Goal: Task Accomplishment & Management: Complete application form

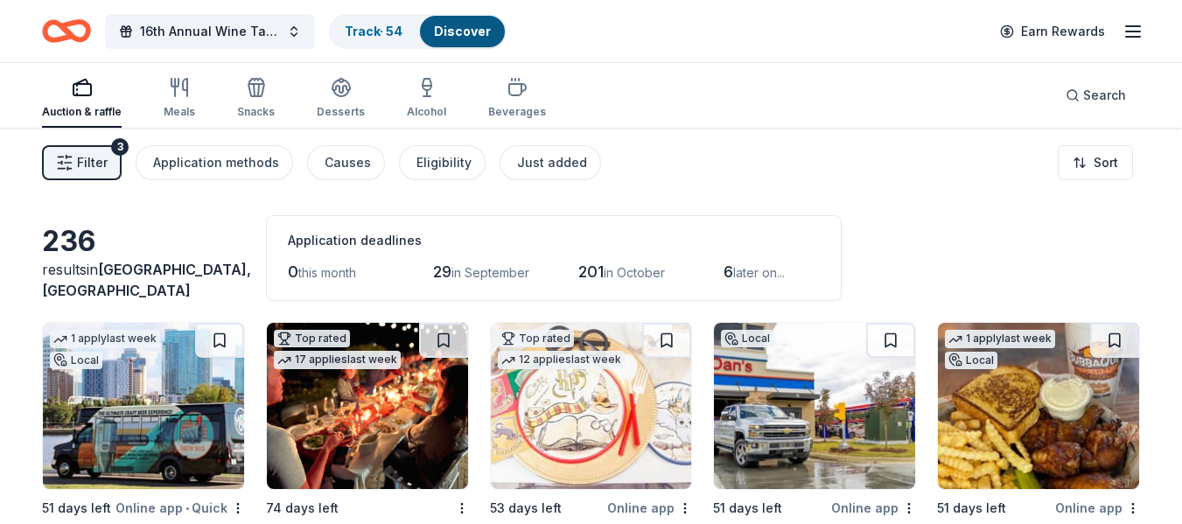
click at [733, 272] on span "6" at bounding box center [728, 271] width 10 height 18
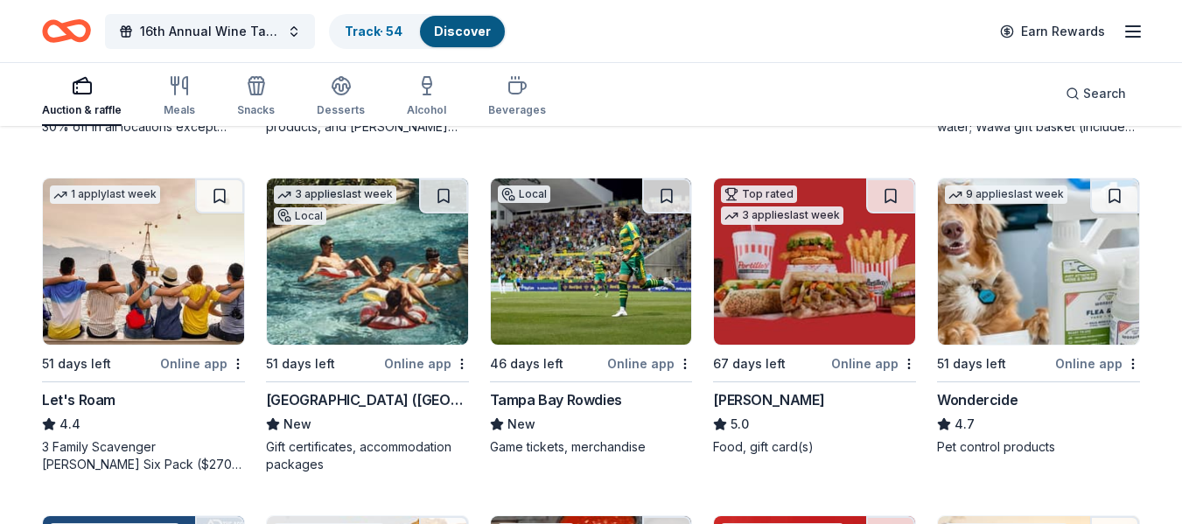
scroll to position [824, 0]
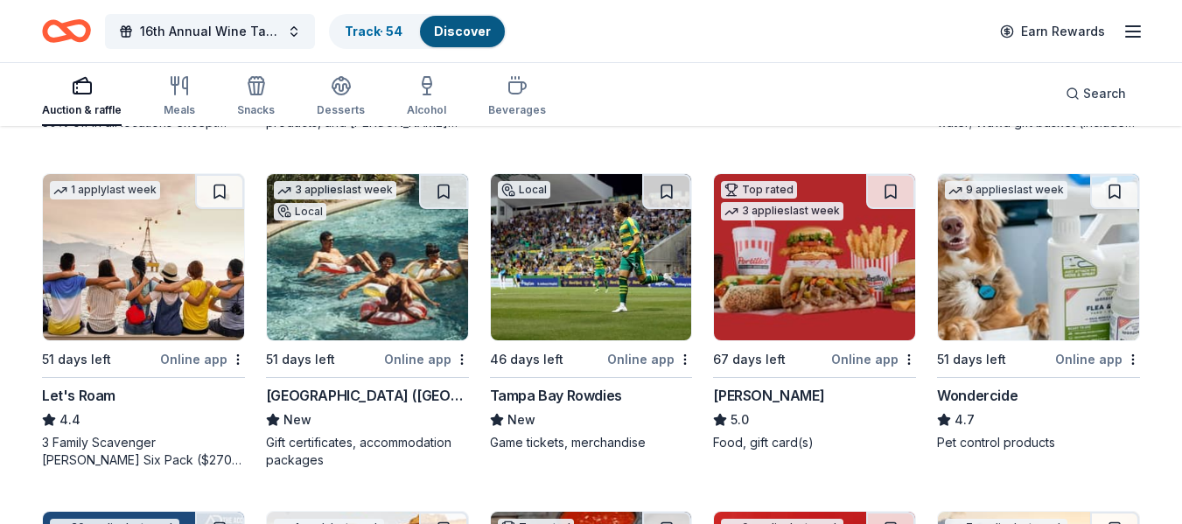
click at [209, 319] on img at bounding box center [143, 257] width 201 height 166
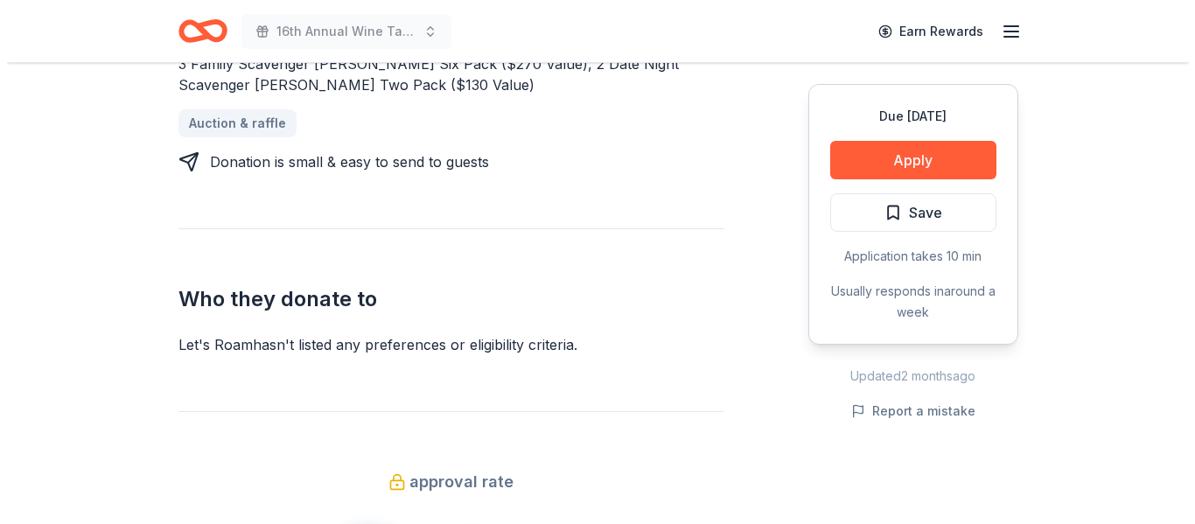
scroll to position [821, 0]
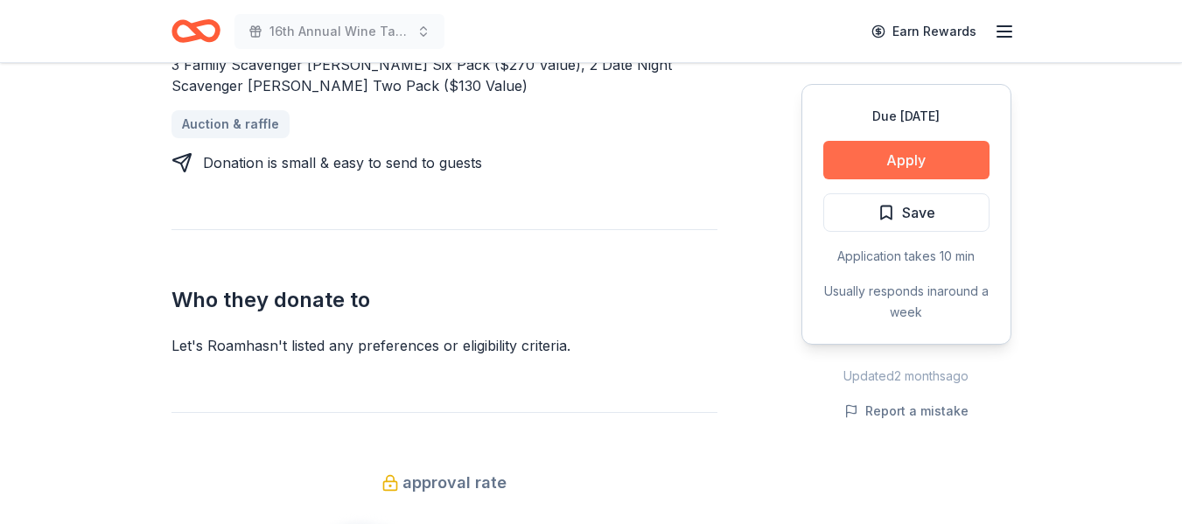
click at [954, 160] on button "Apply" at bounding box center [906, 160] width 166 height 38
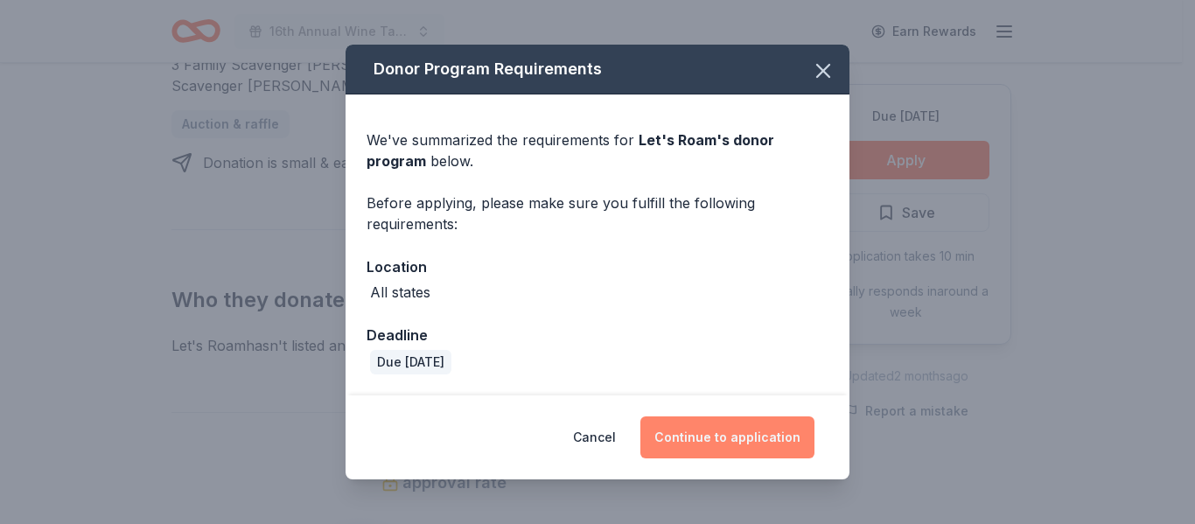
click at [693, 424] on button "Continue to application" at bounding box center [727, 437] width 174 height 42
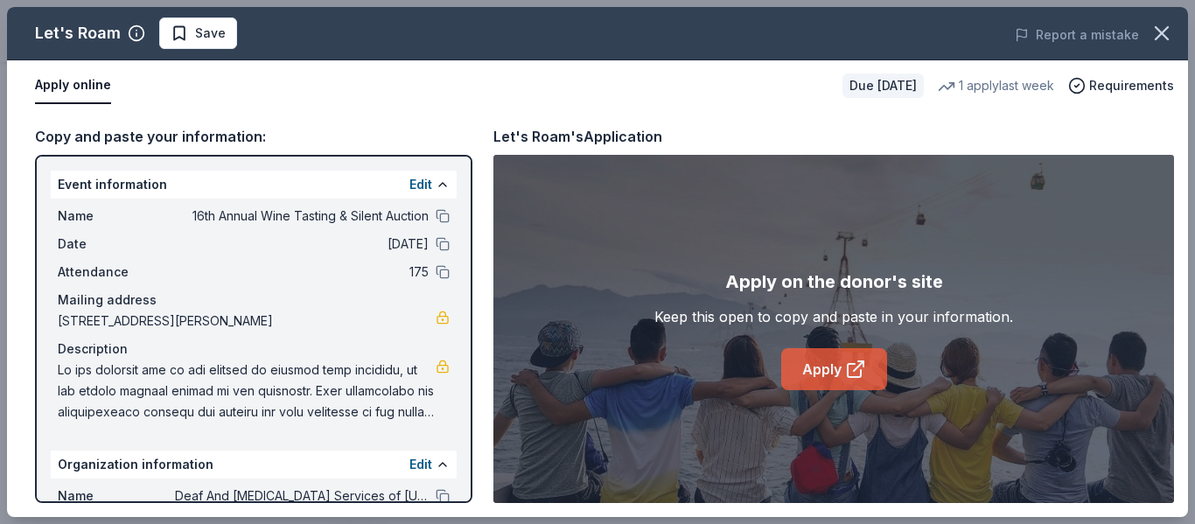
click at [821, 387] on link "Apply" at bounding box center [834, 369] width 106 height 42
